Goal: Task Accomplishment & Management: Use online tool/utility

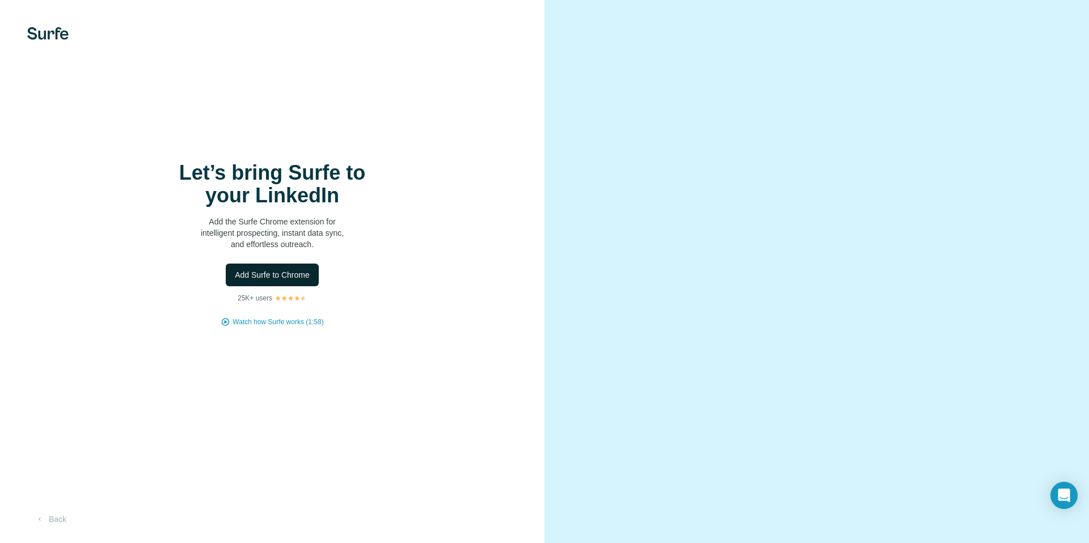
click at [254, 277] on span "Add Surfe to Chrome" at bounding box center [272, 274] width 75 height 11
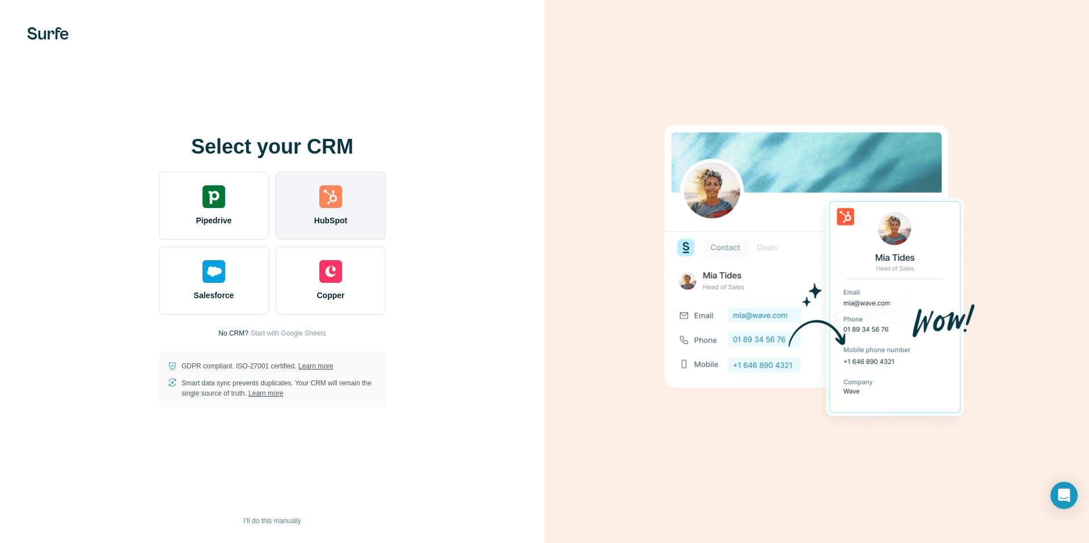
click at [304, 215] on div "HubSpot" at bounding box center [331, 206] width 110 height 68
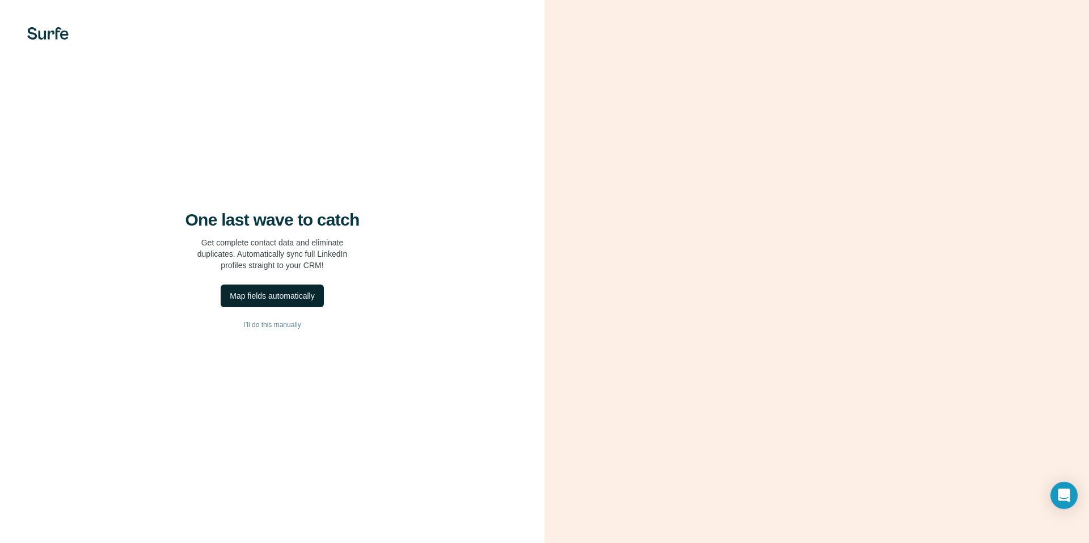
click at [242, 295] on div "Map fields automatically" at bounding box center [272, 295] width 85 height 11
